Goal: Task Accomplishment & Management: Manage account settings

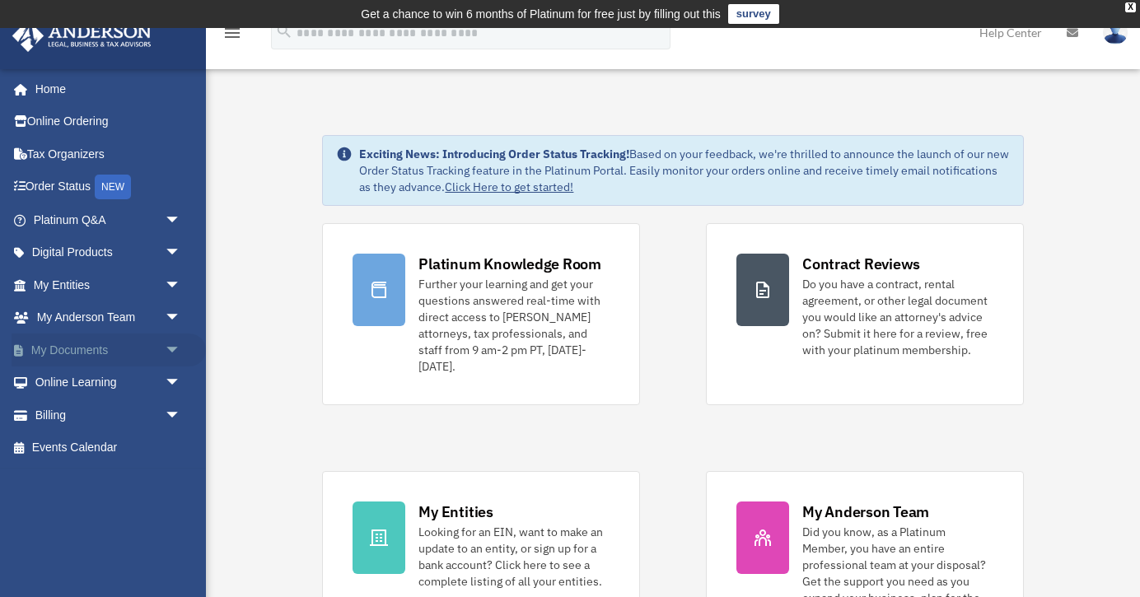
click at [98, 348] on link "My Documents arrow_drop_down" at bounding box center [109, 350] width 194 height 33
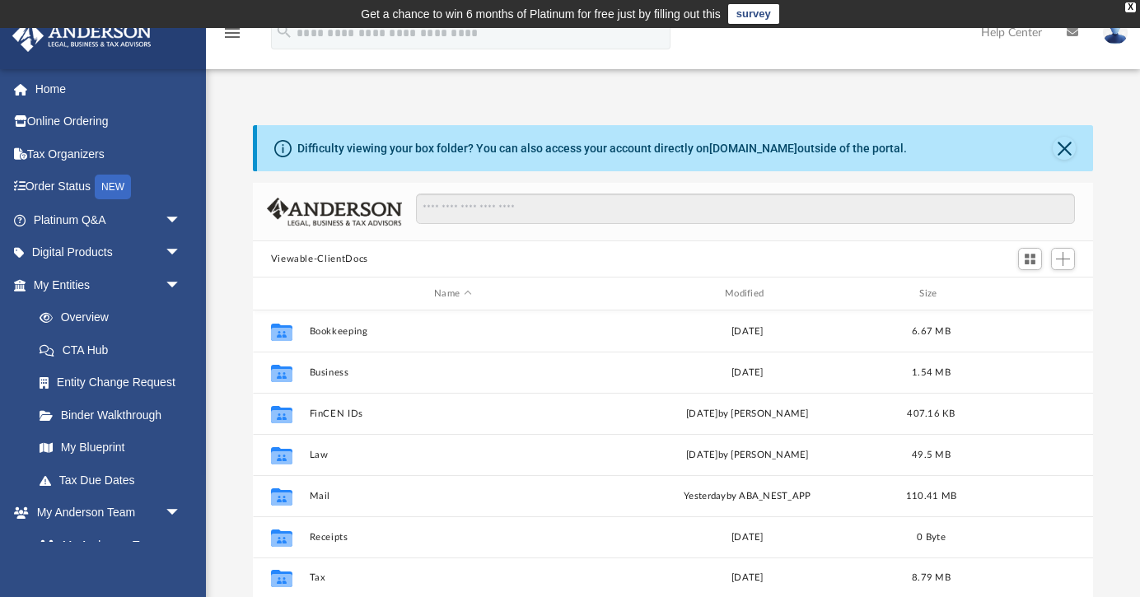
scroll to position [375, 840]
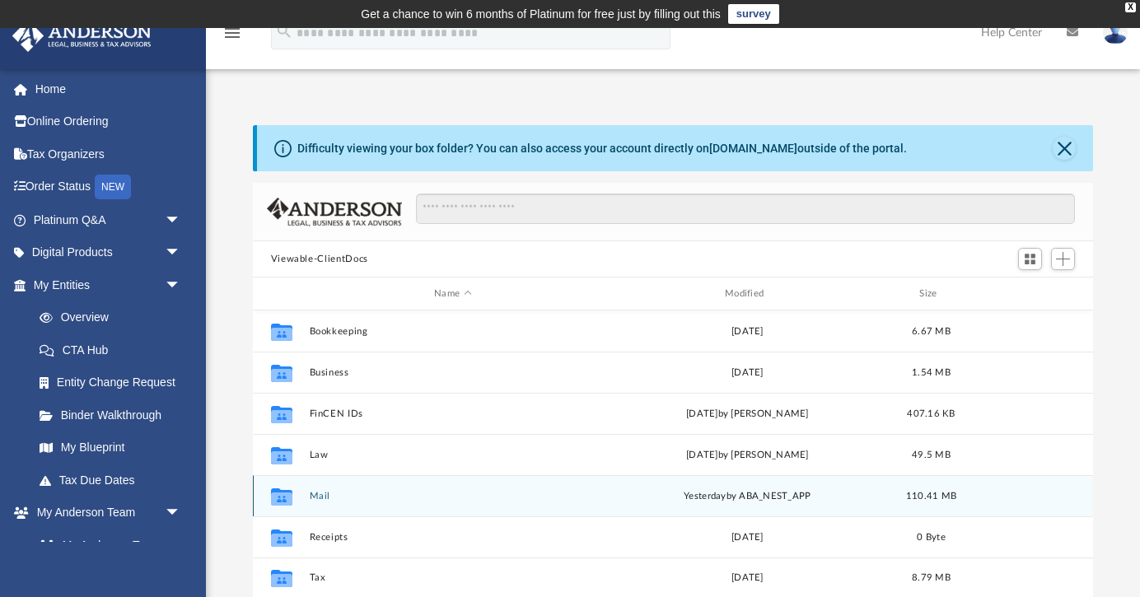
click at [330, 502] on div "Collaborated Folder Mail [DATE] by ABA_NEST_APP 110.41 MB" at bounding box center [673, 495] width 841 height 41
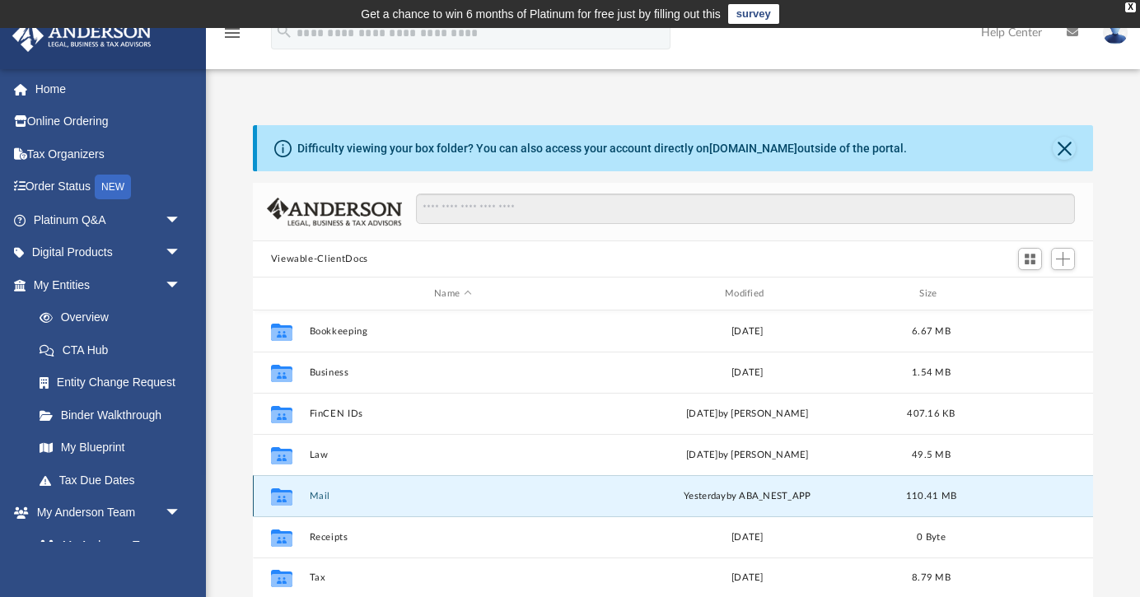
click at [318, 494] on button "Mail" at bounding box center [452, 496] width 287 height 11
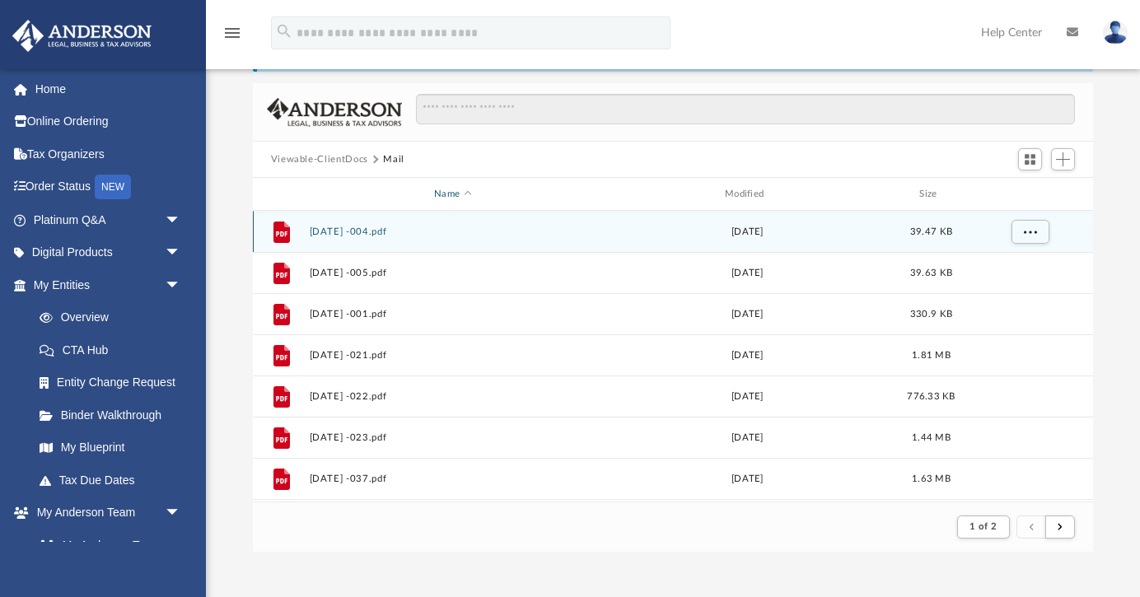
scroll to position [86, 0]
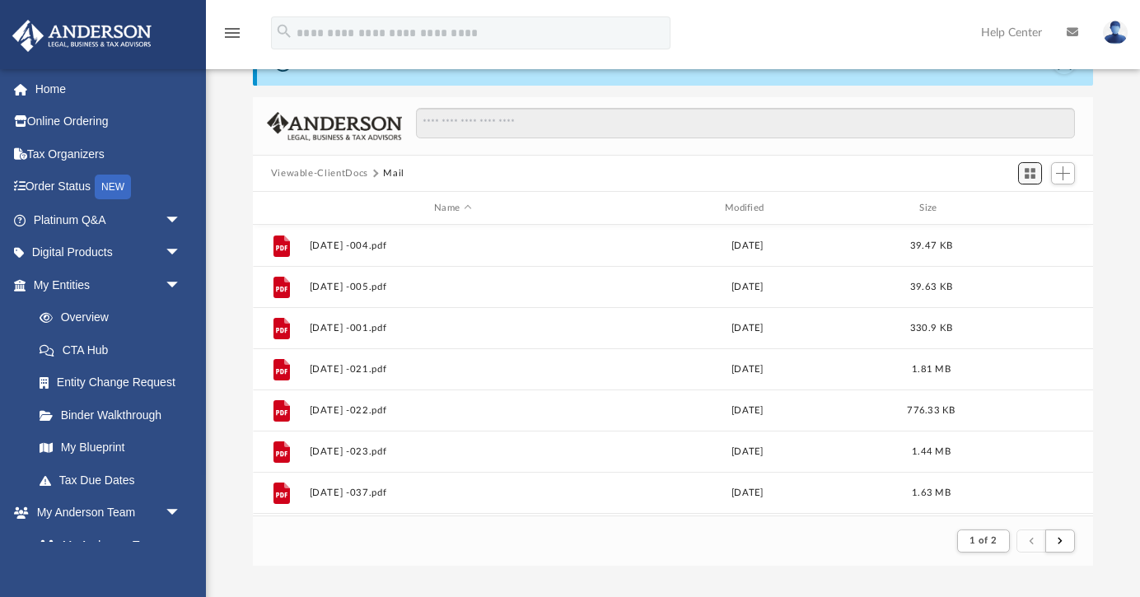
click at [1036, 172] on span "Switch to Grid View" at bounding box center [1030, 173] width 14 height 14
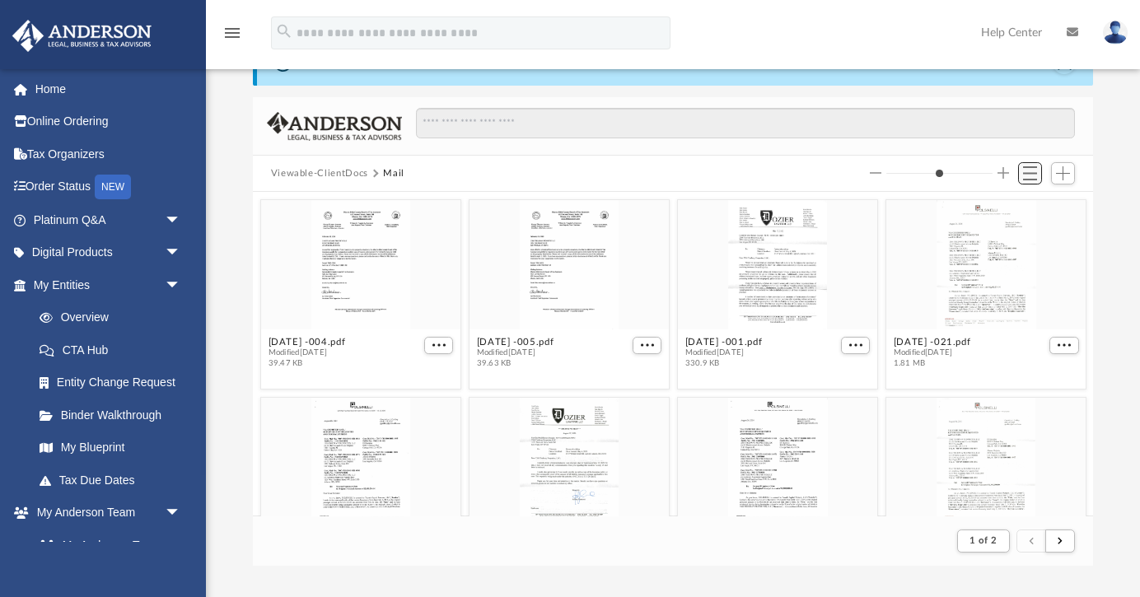
scroll to position [324, 840]
click at [1037, 174] on span "Switch to List View" at bounding box center [1030, 173] width 14 height 14
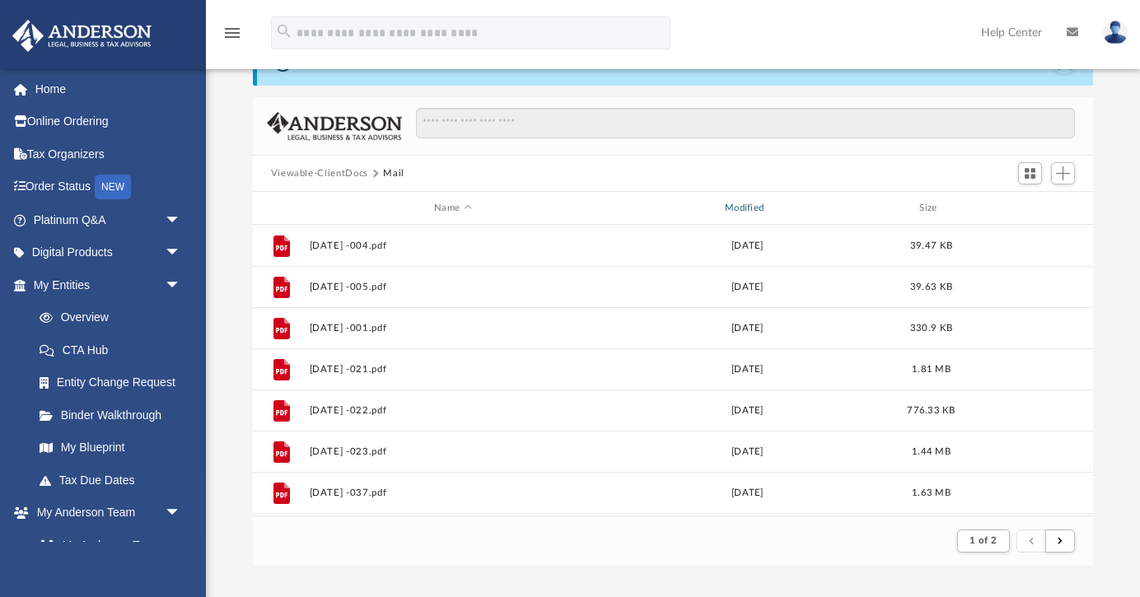
click at [749, 207] on div "Modified" at bounding box center [746, 208] width 287 height 15
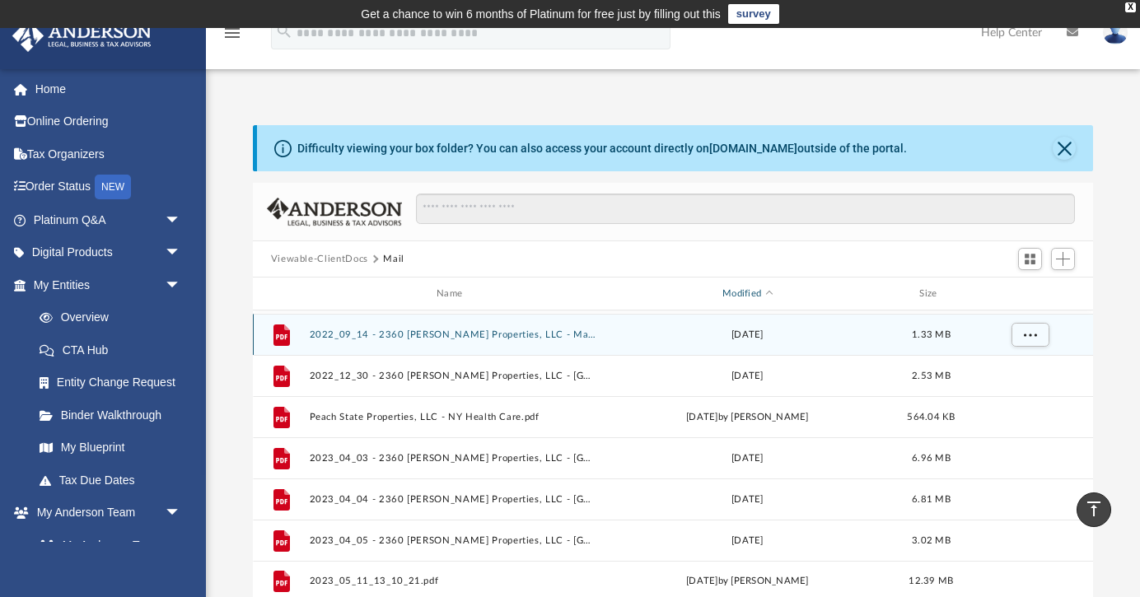
scroll to position [0, 0]
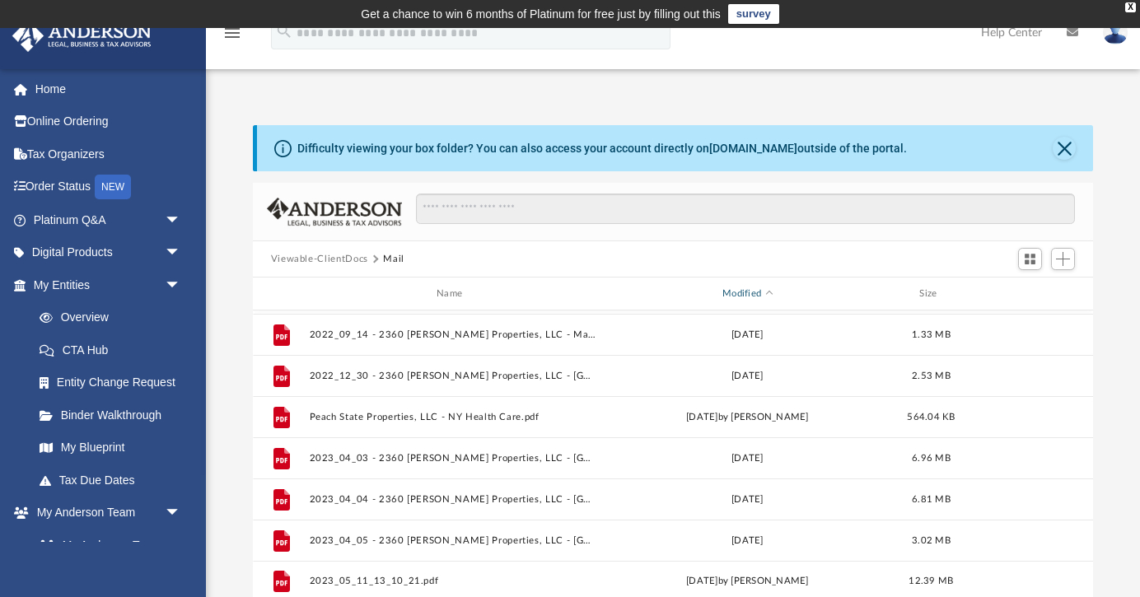
click at [765, 289] on div "Modified" at bounding box center [746, 294] width 287 height 15
click at [745, 292] on div "Modified" at bounding box center [746, 294] width 287 height 15
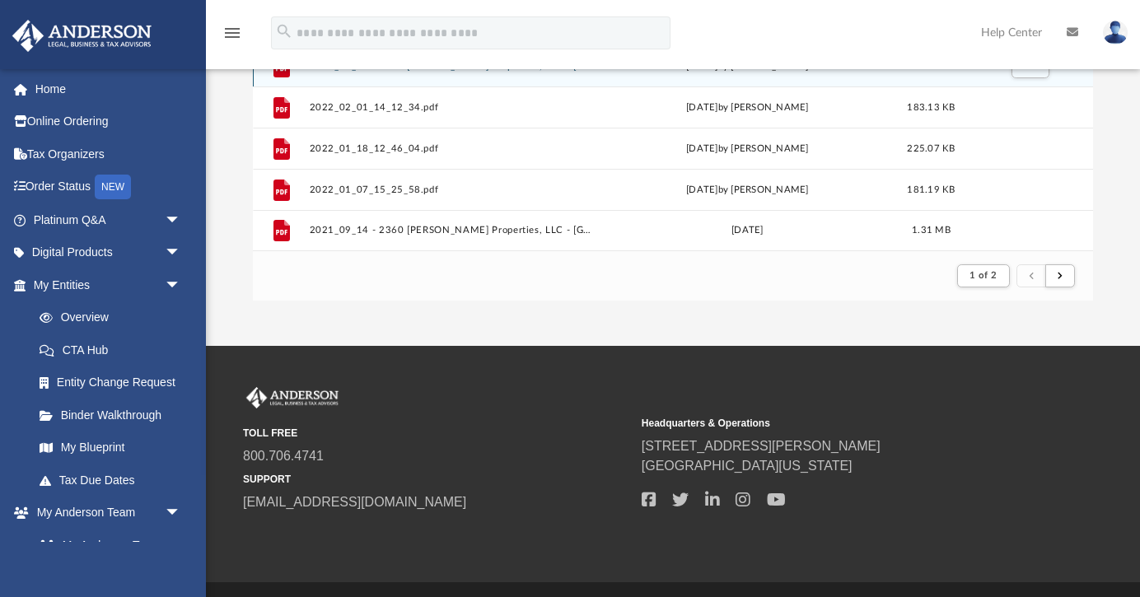
scroll to position [367, 0]
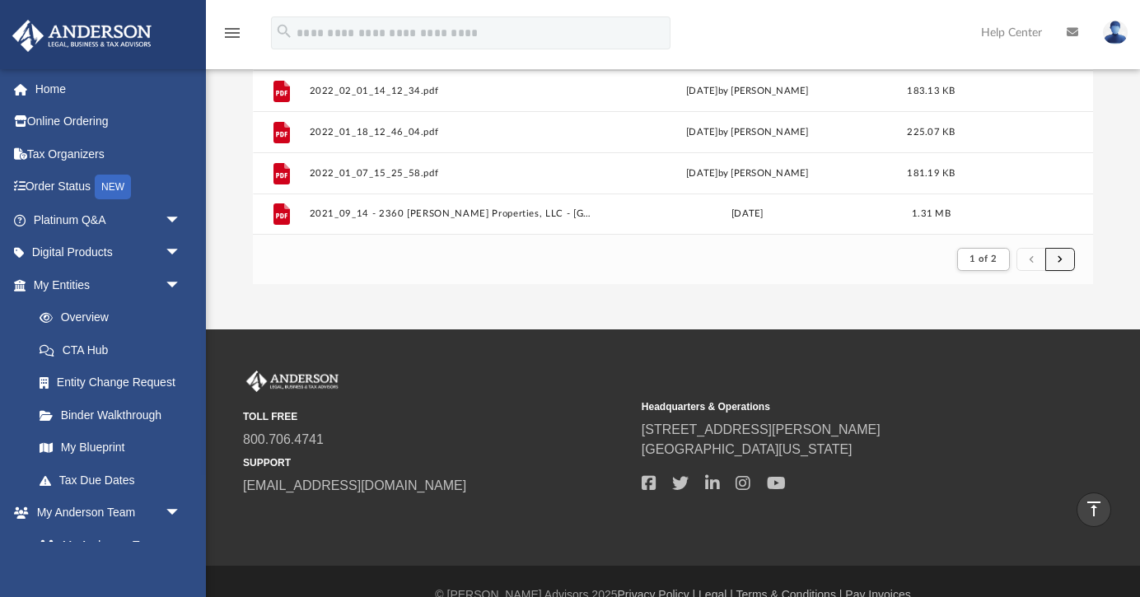
click at [1052, 264] on button "submit" at bounding box center [1060, 260] width 30 height 24
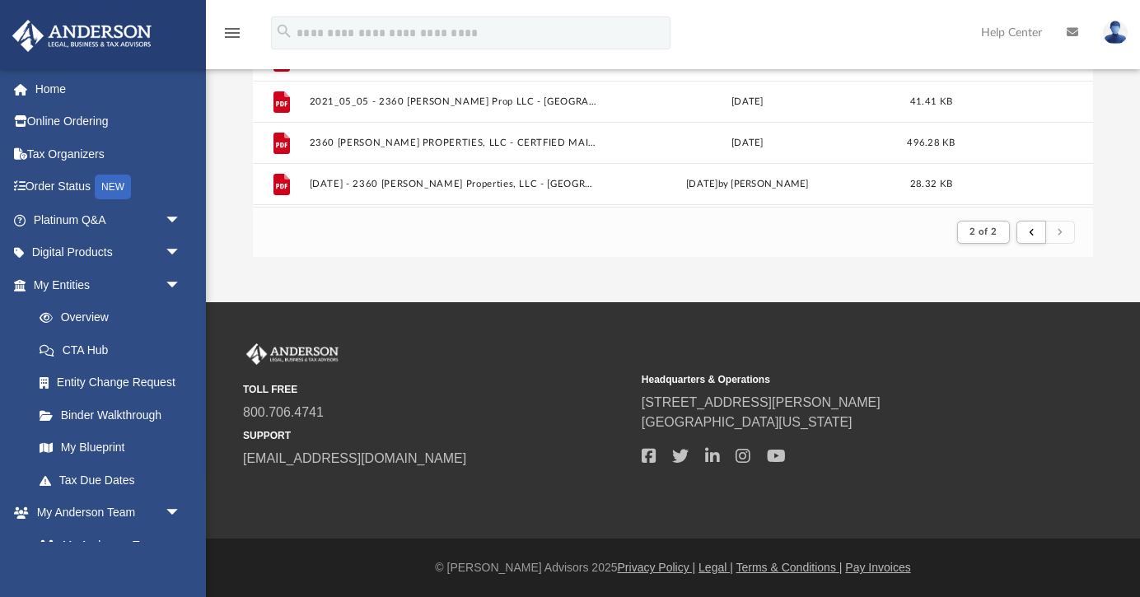
scroll to position [394, 0]
click at [1029, 234] on button "submit" at bounding box center [1031, 233] width 30 height 24
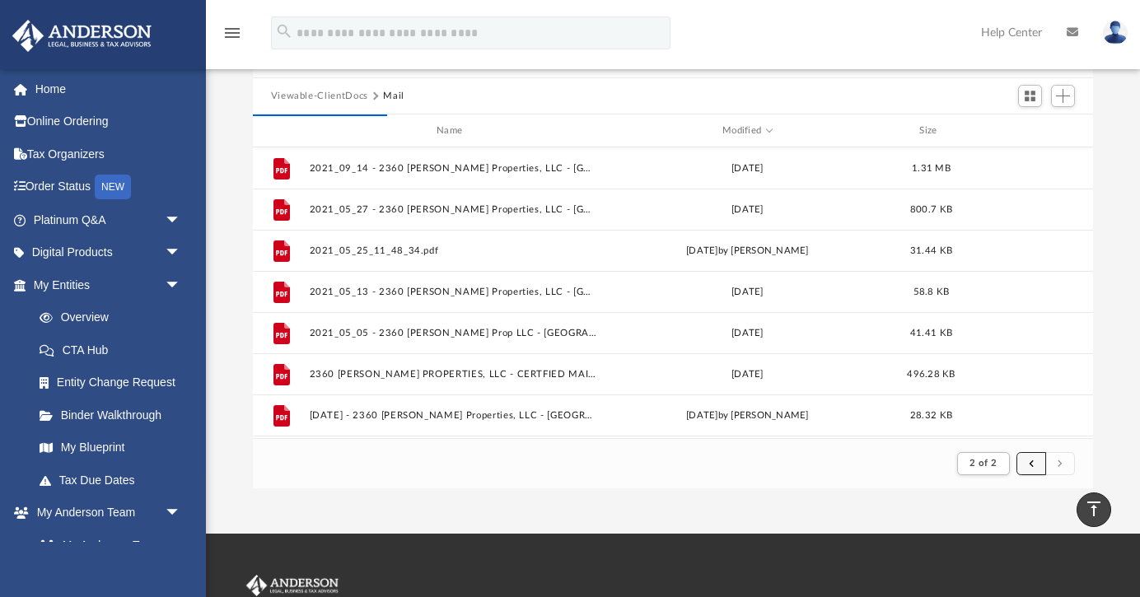
scroll to position [165, 0]
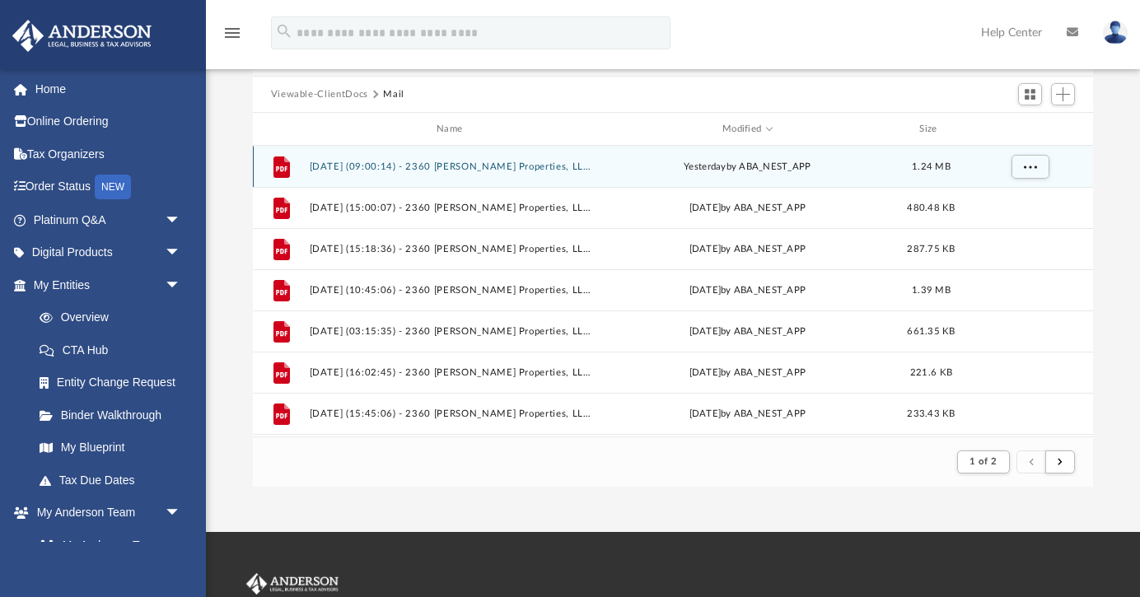
click at [539, 166] on button "[DATE] (09:00:14) - 2360 [PERSON_NAME] Properties, LLC - Mail.pdf" at bounding box center [452, 166] width 287 height 11
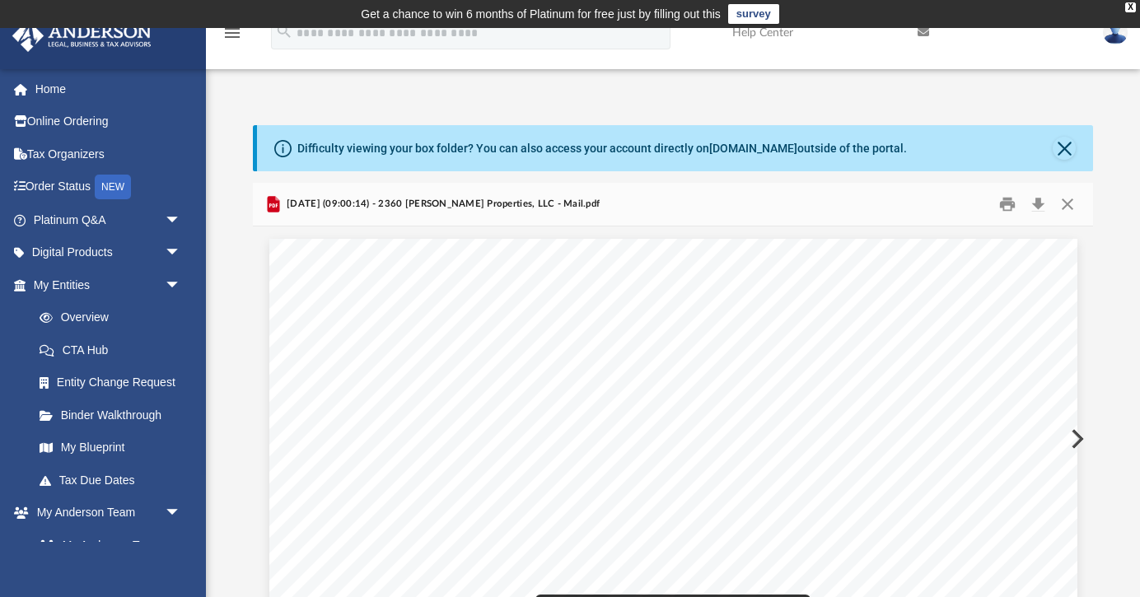
scroll to position [0, 0]
